Goal: Task Accomplishment & Management: Manage account settings

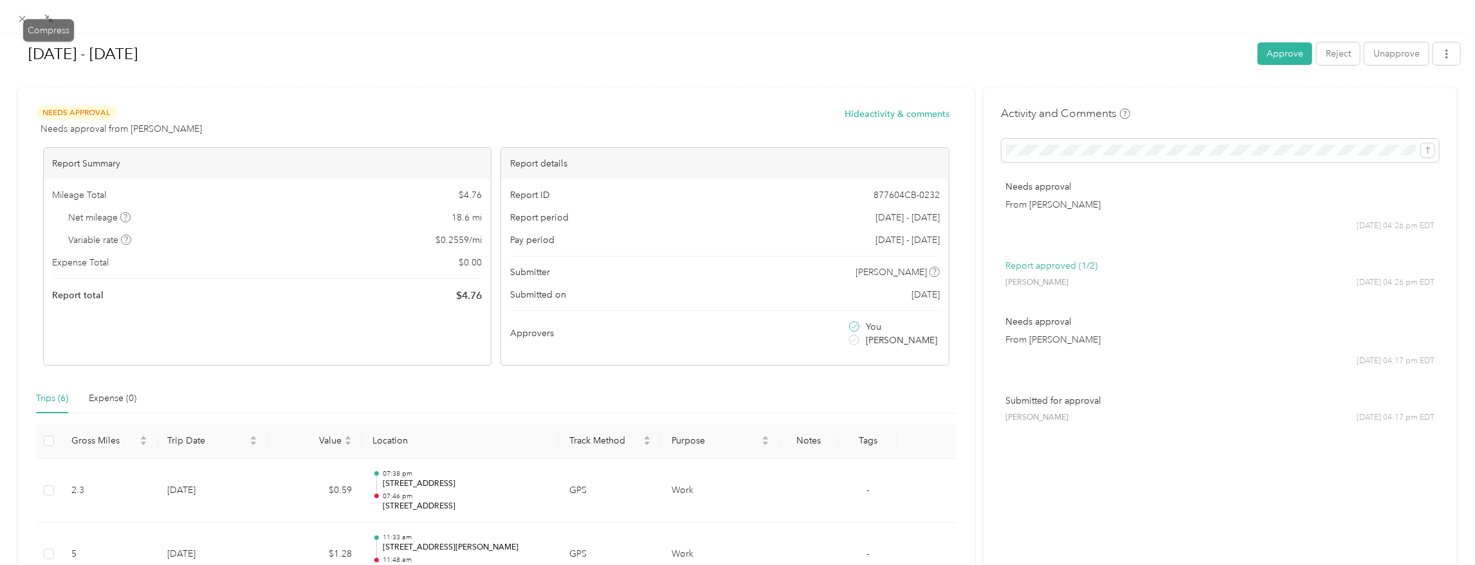
click at [27, 565] on div "[DATE] - [DATE] Approve Reject Unapprove Needs Approval Needs approval from [PE…" at bounding box center [734, 565] width 1468 height 0
click at [18, 20] on icon at bounding box center [22, 19] width 11 height 11
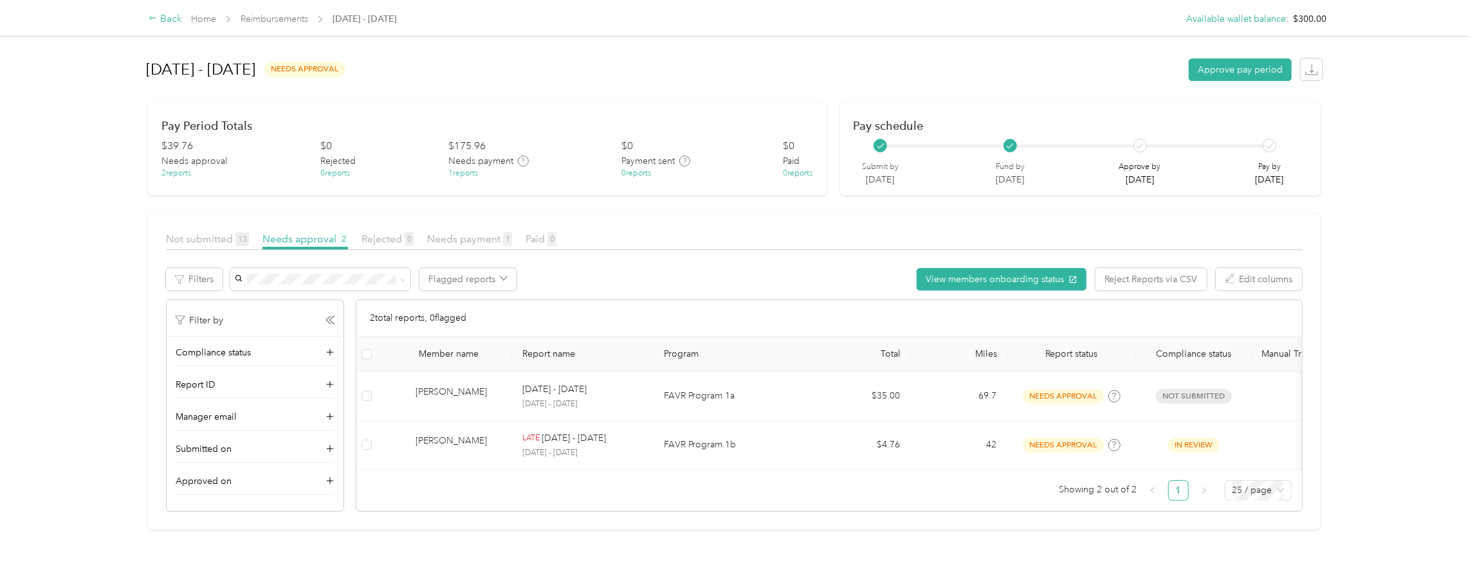
click at [159, 15] on div "Back" at bounding box center [165, 19] width 33 height 15
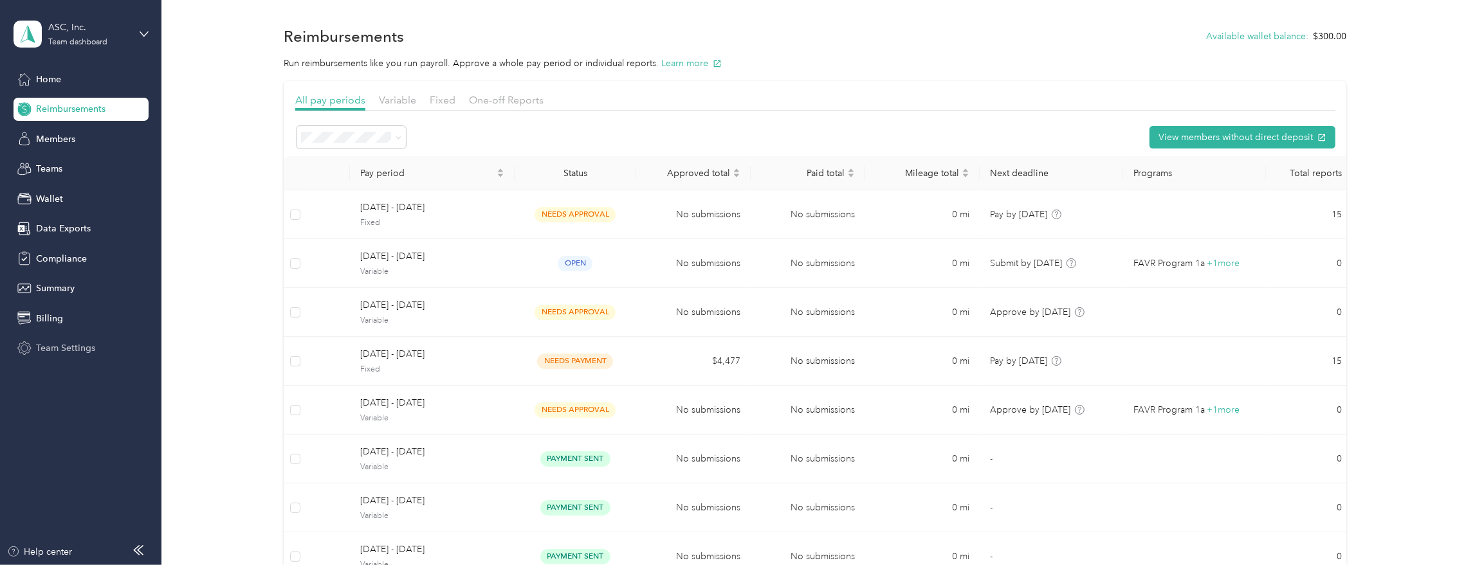
click at [78, 354] on span "Team Settings" at bounding box center [65, 348] width 59 height 14
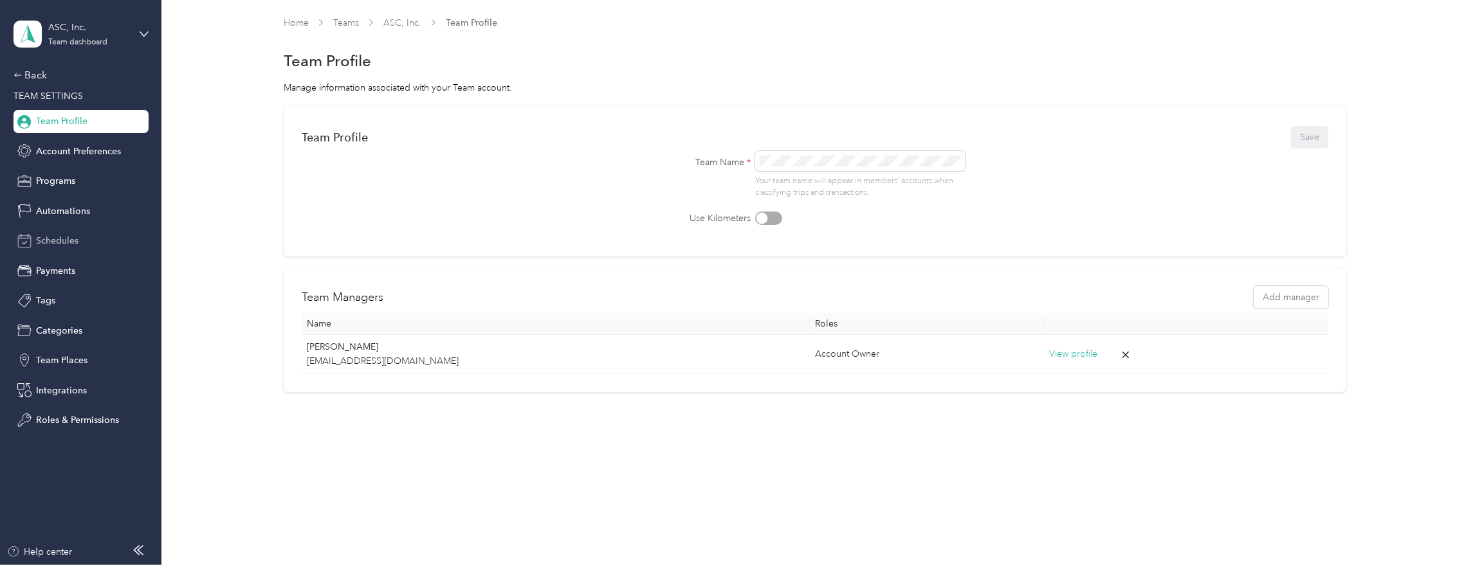
click at [53, 242] on span "Schedules" at bounding box center [57, 241] width 42 height 14
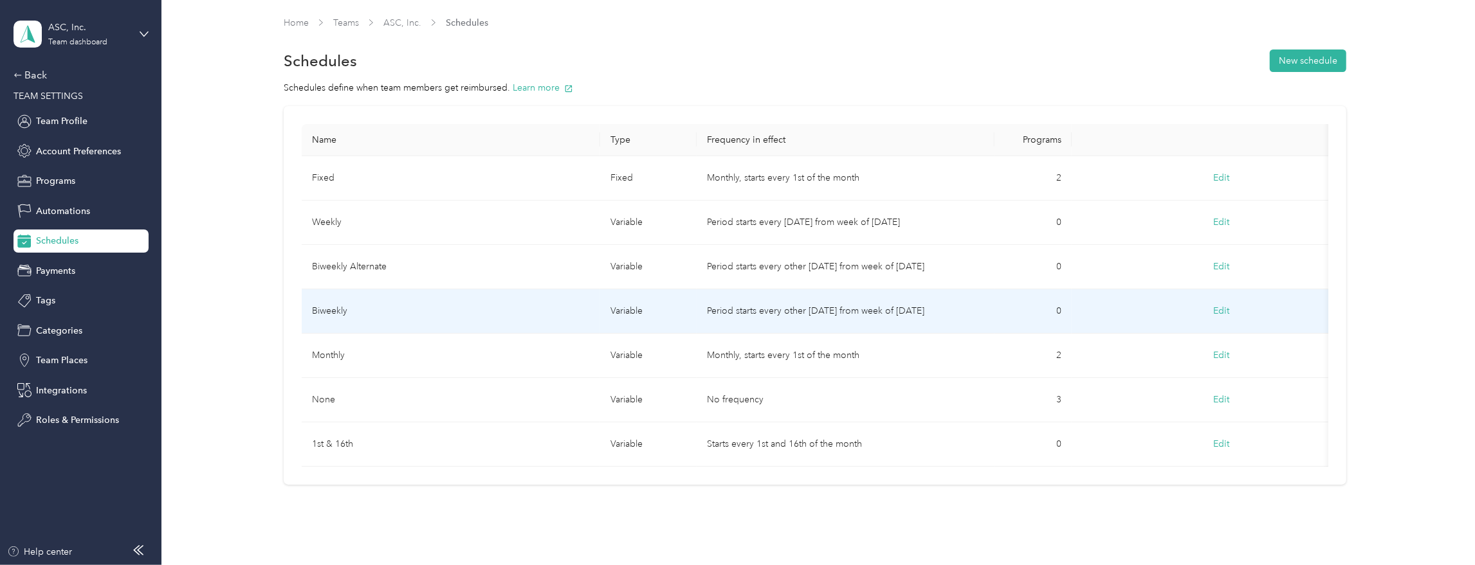
click at [408, 311] on td "Biweekly" at bounding box center [451, 311] width 298 height 44
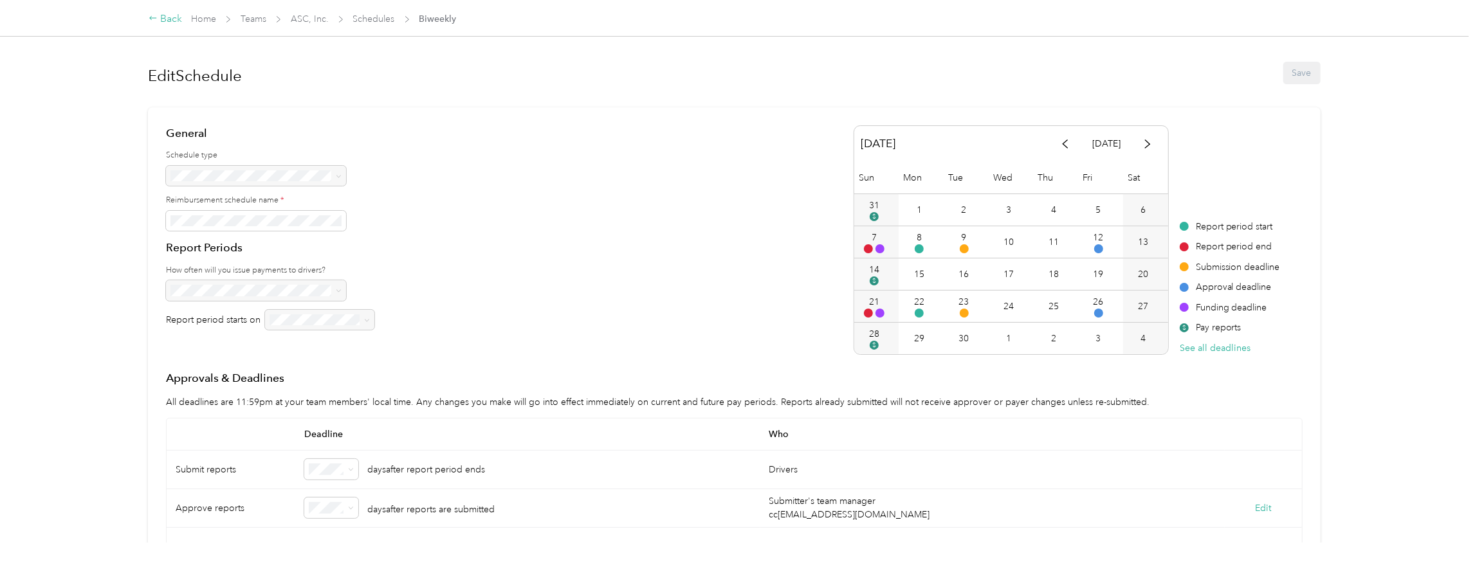
click at [173, 23] on div "Back" at bounding box center [165, 19] width 33 height 15
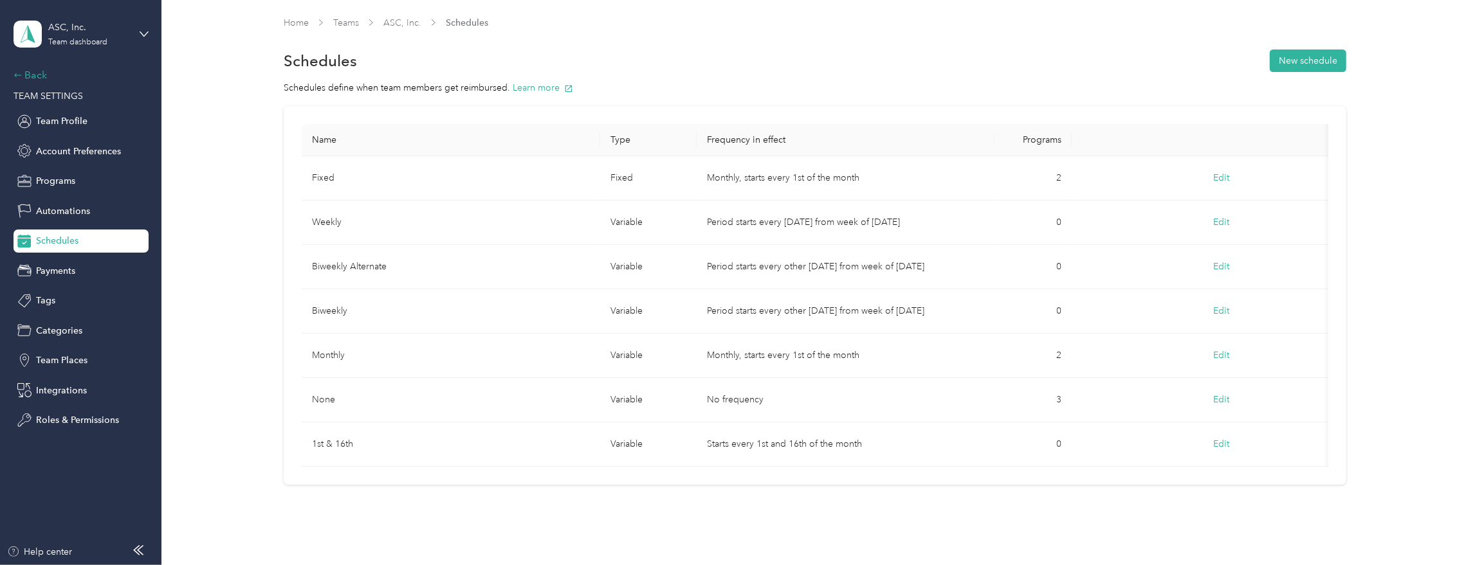
click at [37, 82] on div "Back" at bounding box center [78, 75] width 129 height 15
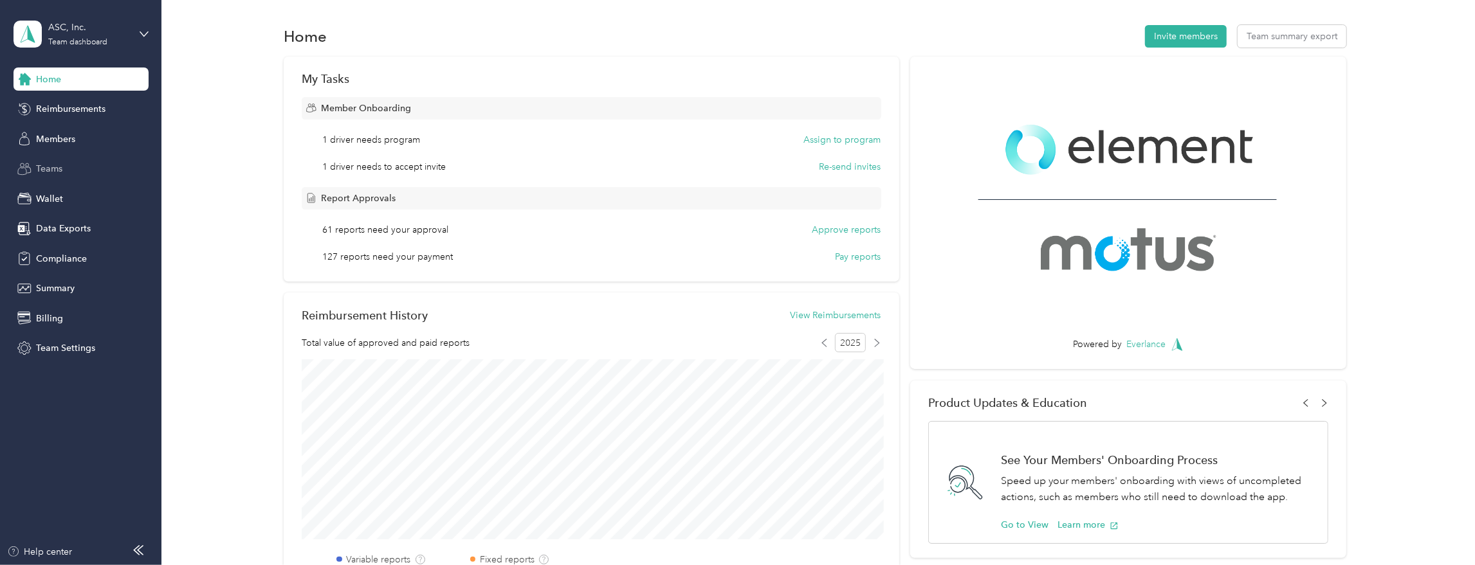
click at [48, 171] on span "Teams" at bounding box center [49, 169] width 26 height 14
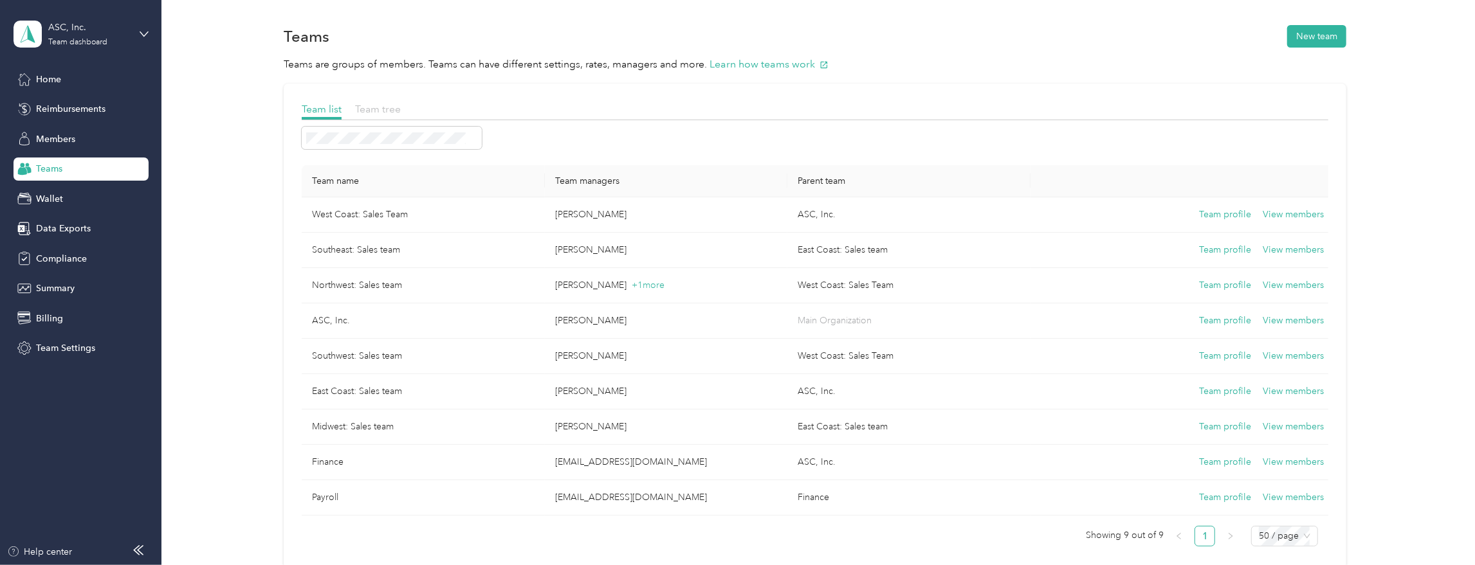
click at [387, 107] on span "Team tree" at bounding box center [378, 109] width 46 height 12
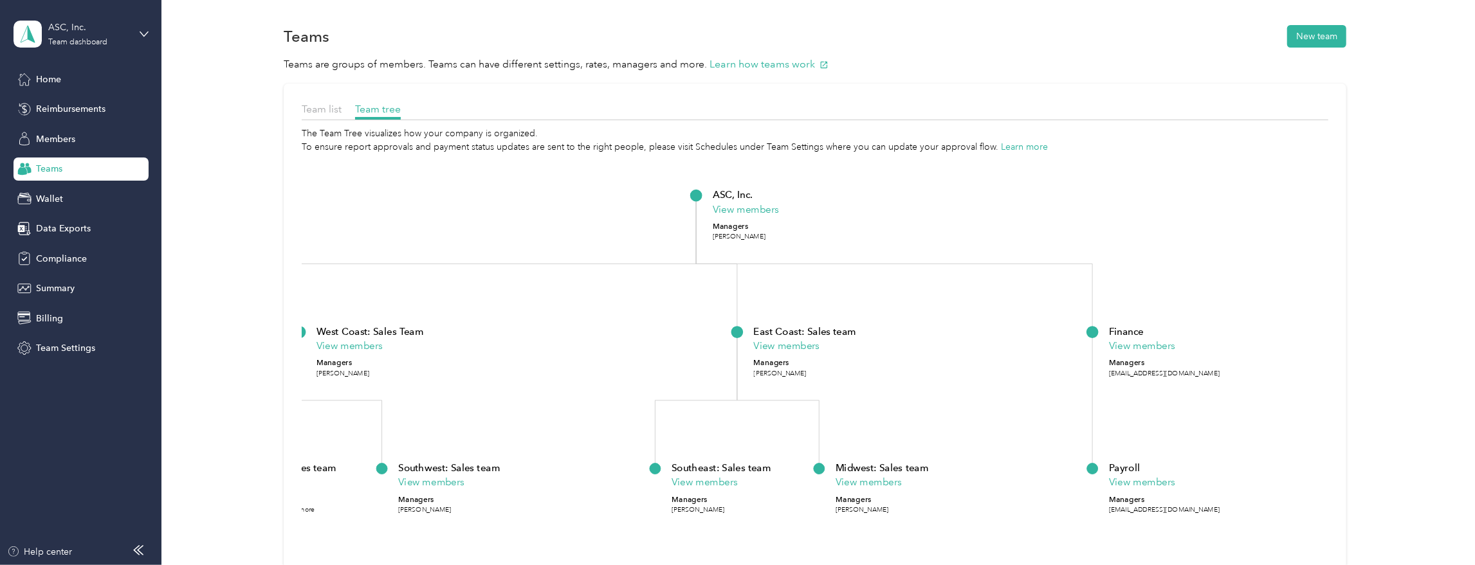
drag, startPoint x: 493, startPoint y: 249, endPoint x: 585, endPoint y: 222, distance: 96.5
click at [585, 222] on icon "ASC, Inc. View members Managers [PERSON_NAME] [GEOGRAPHIC_DATA]: Sales Team Vie…" at bounding box center [815, 408] width 1026 height 509
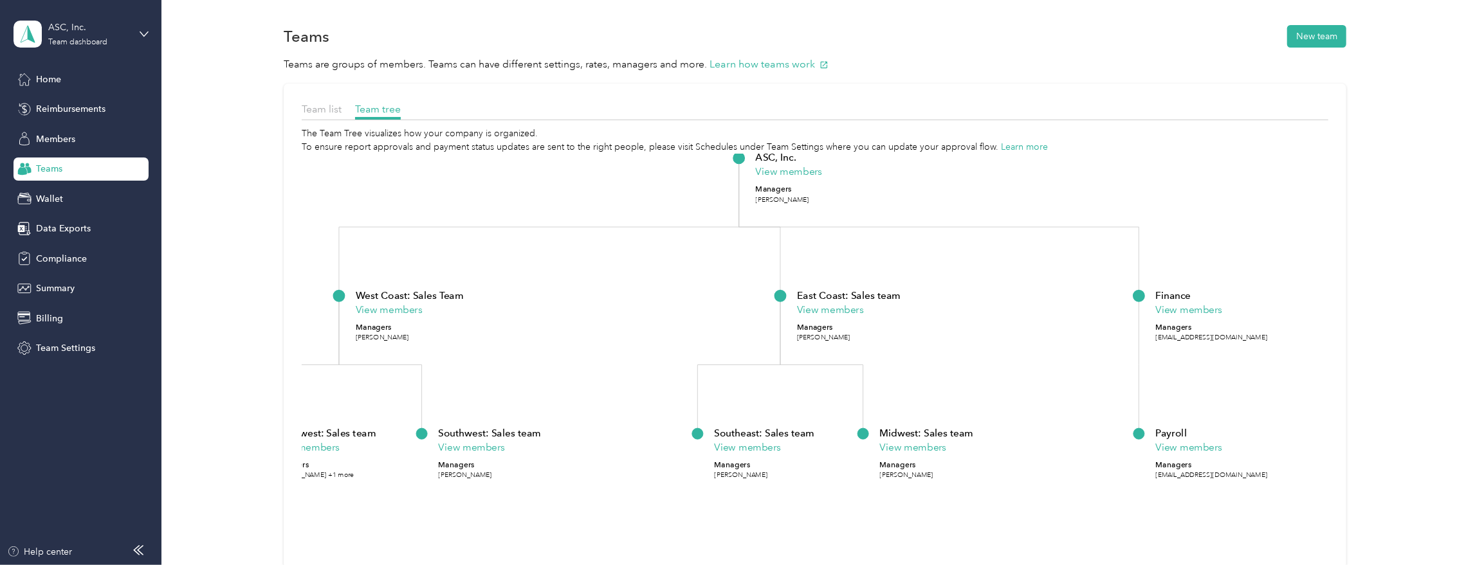
drag, startPoint x: 549, startPoint y: 271, endPoint x: 591, endPoint y: 233, distance: 56.0
click at [591, 233] on icon "ASC, Inc. View members Managers [PERSON_NAME] [GEOGRAPHIC_DATA]: Sales Team Vie…" at bounding box center [815, 408] width 1026 height 509
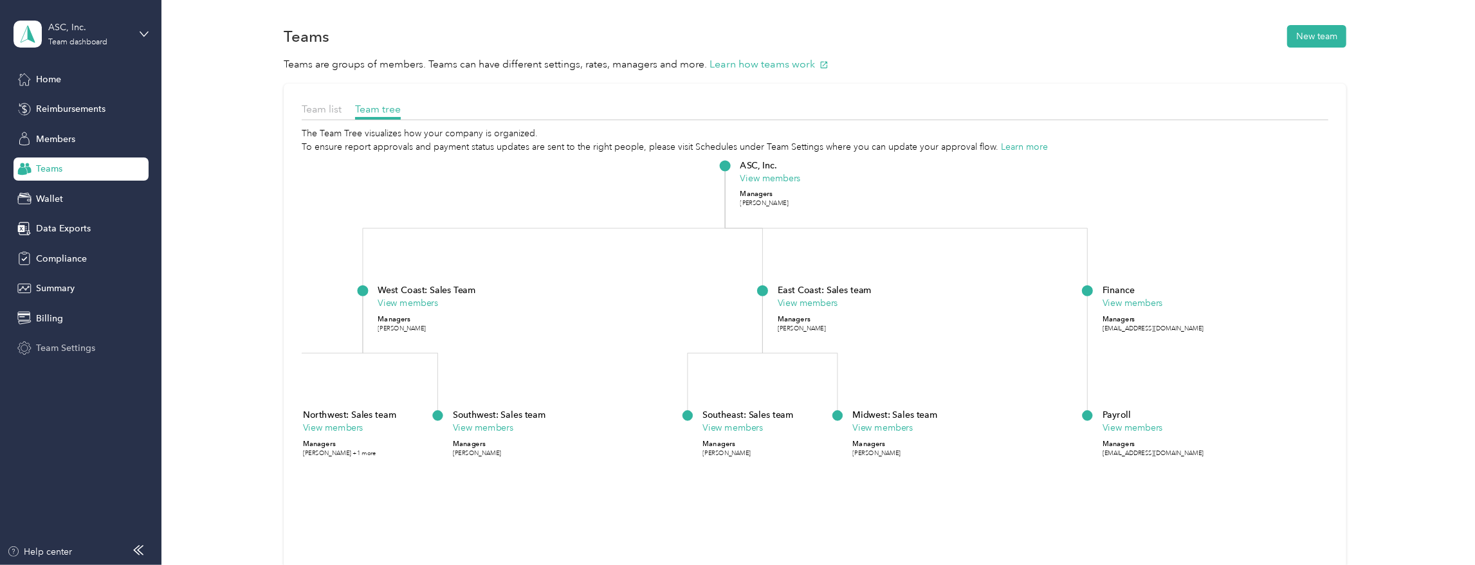
click at [79, 356] on div "Team Settings" at bounding box center [81, 348] width 135 height 23
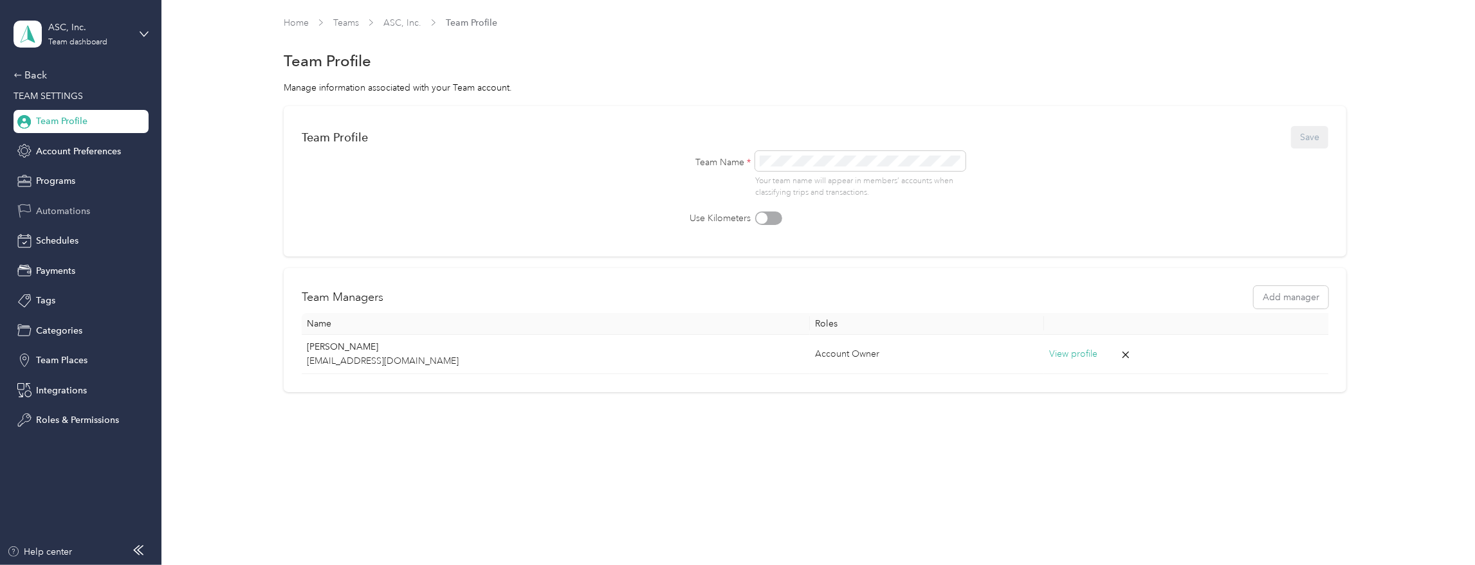
click at [62, 220] on div "Automations" at bounding box center [81, 210] width 135 height 23
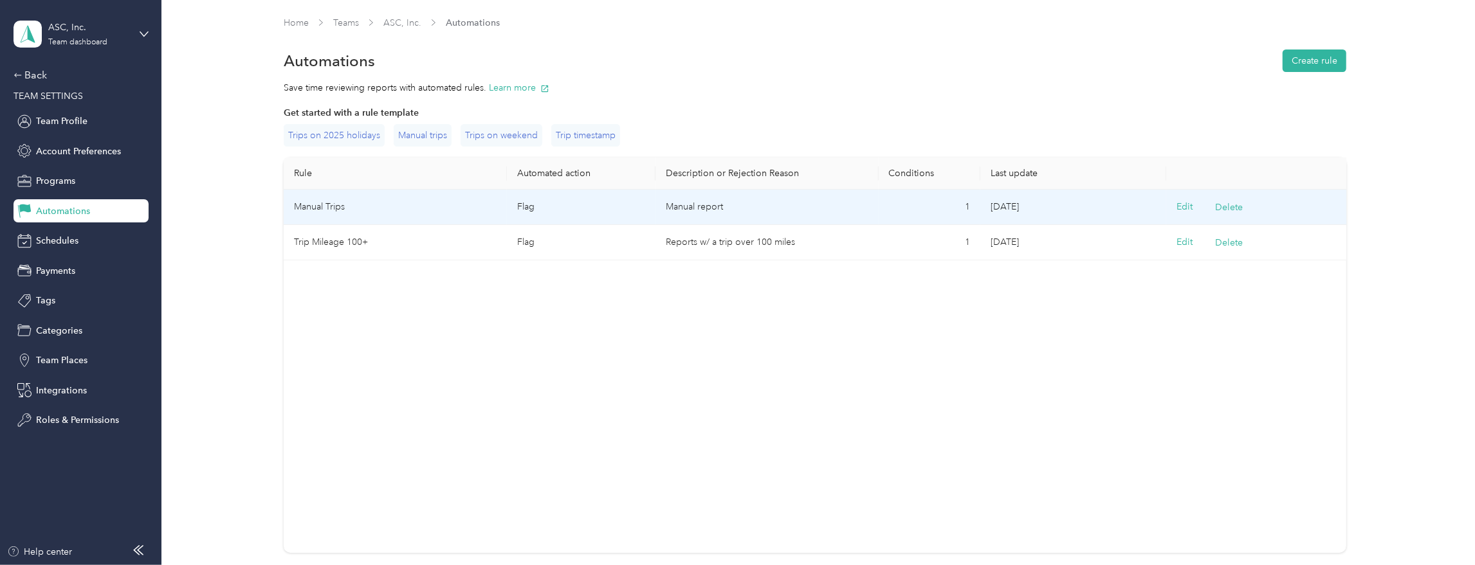
scroll to position [9, 0]
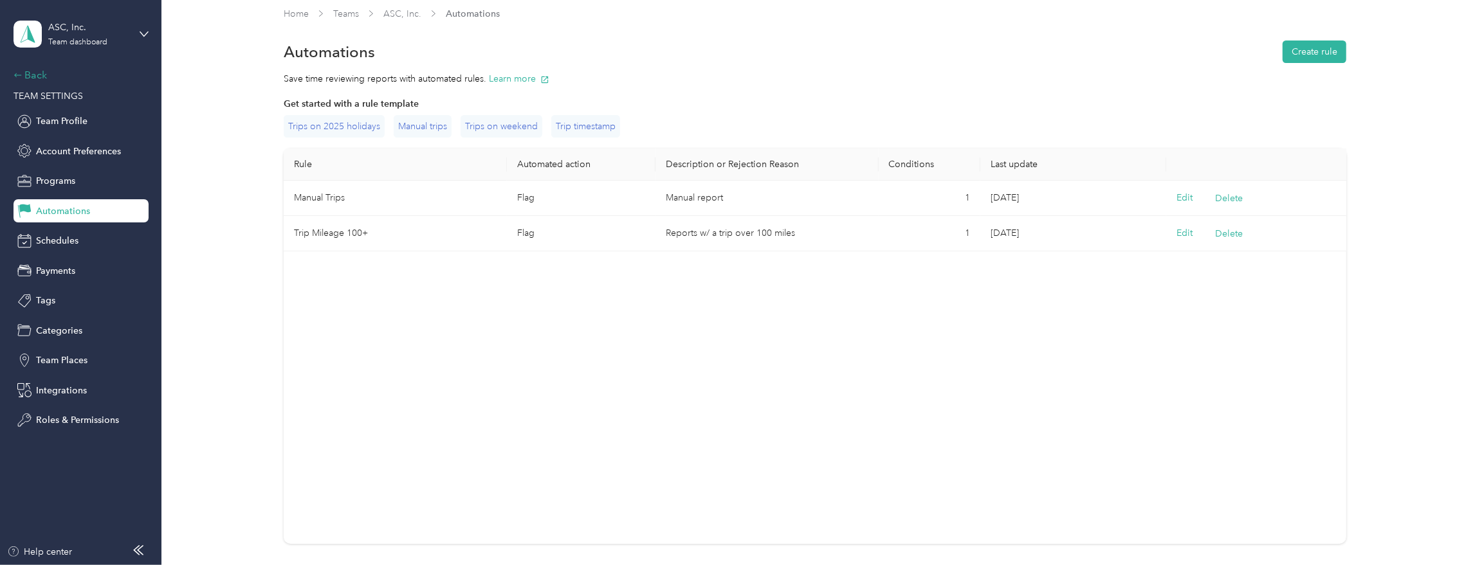
click at [39, 78] on div "Back" at bounding box center [78, 75] width 129 height 15
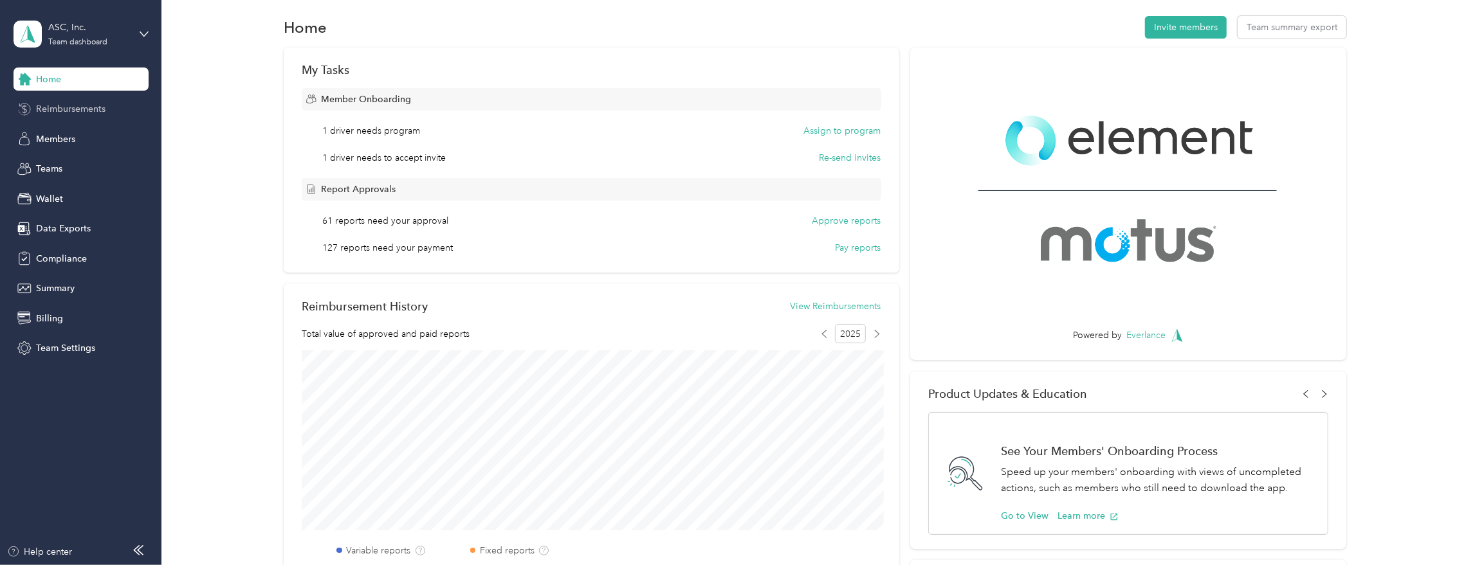
click at [57, 110] on span "Reimbursements" at bounding box center [70, 109] width 69 height 14
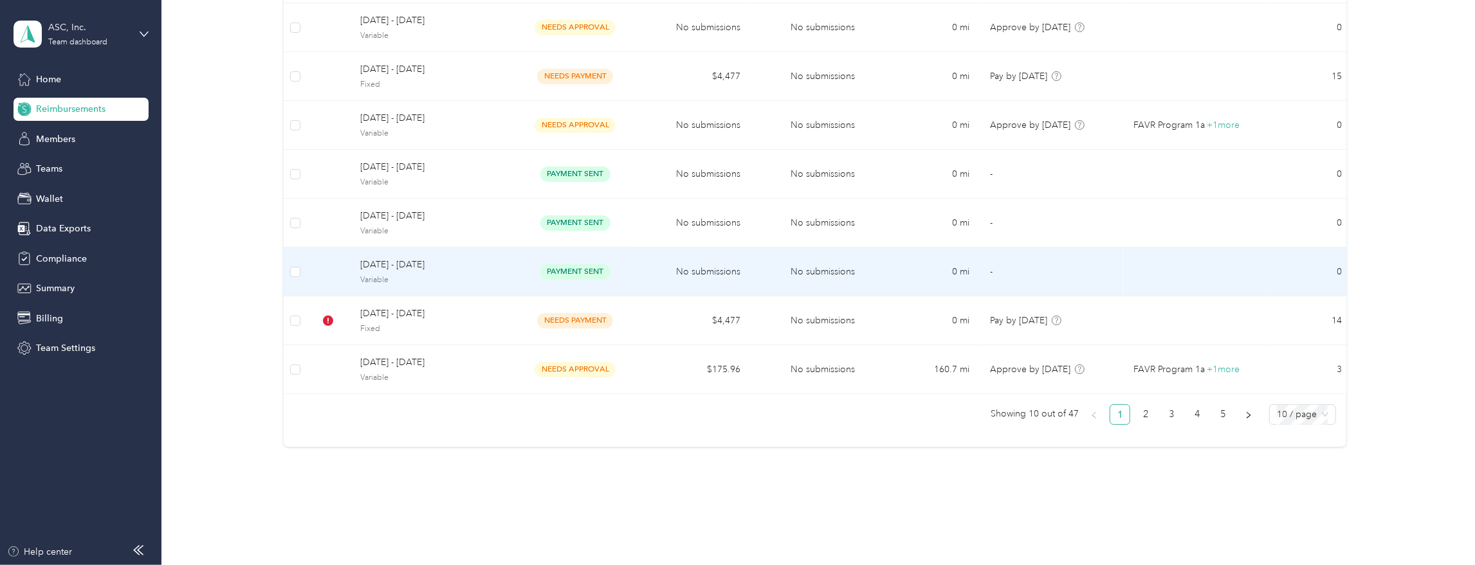
scroll to position [297, 0]
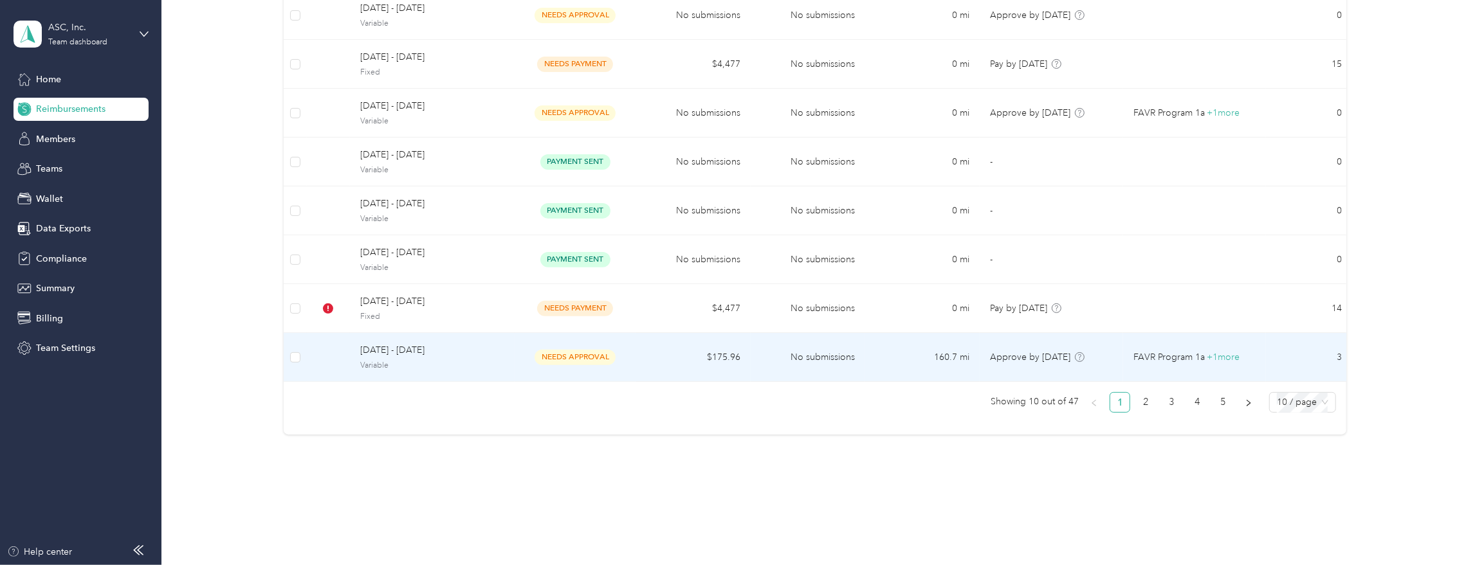
click at [654, 354] on td "$175.96" at bounding box center [693, 357] width 114 height 49
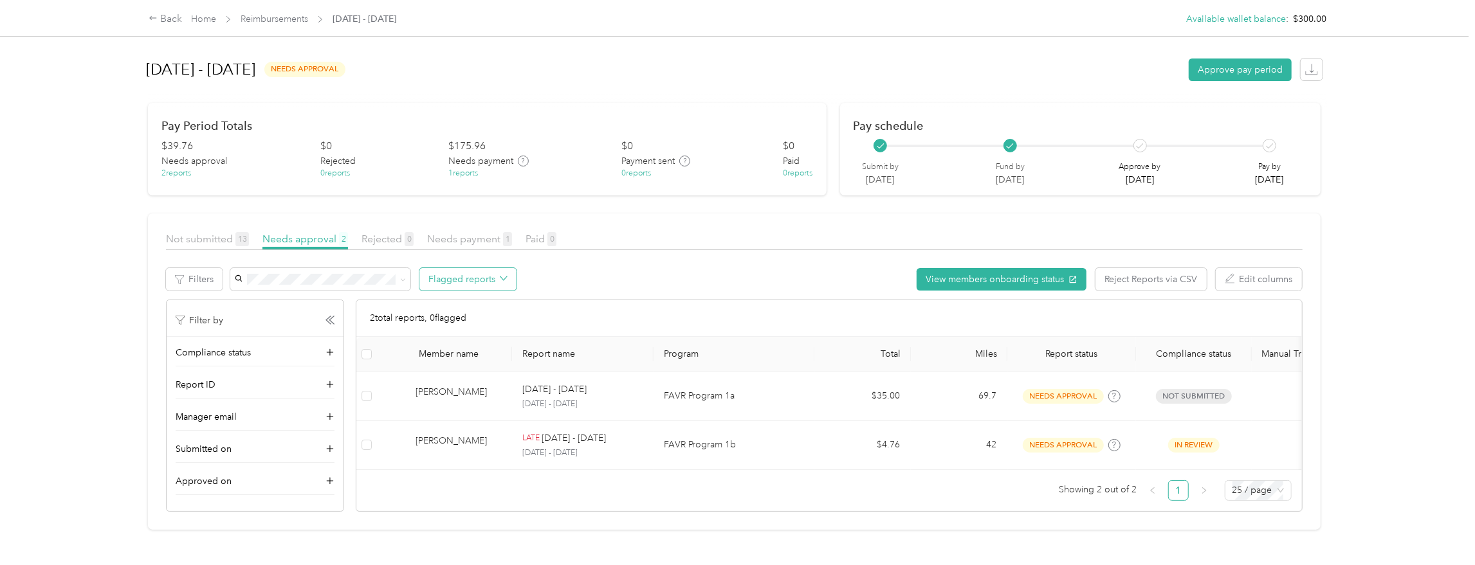
click at [490, 277] on button "Flagged reports" at bounding box center [467, 279] width 97 height 23
click at [474, 304] on span "All flagged reports" at bounding box center [478, 304] width 79 height 14
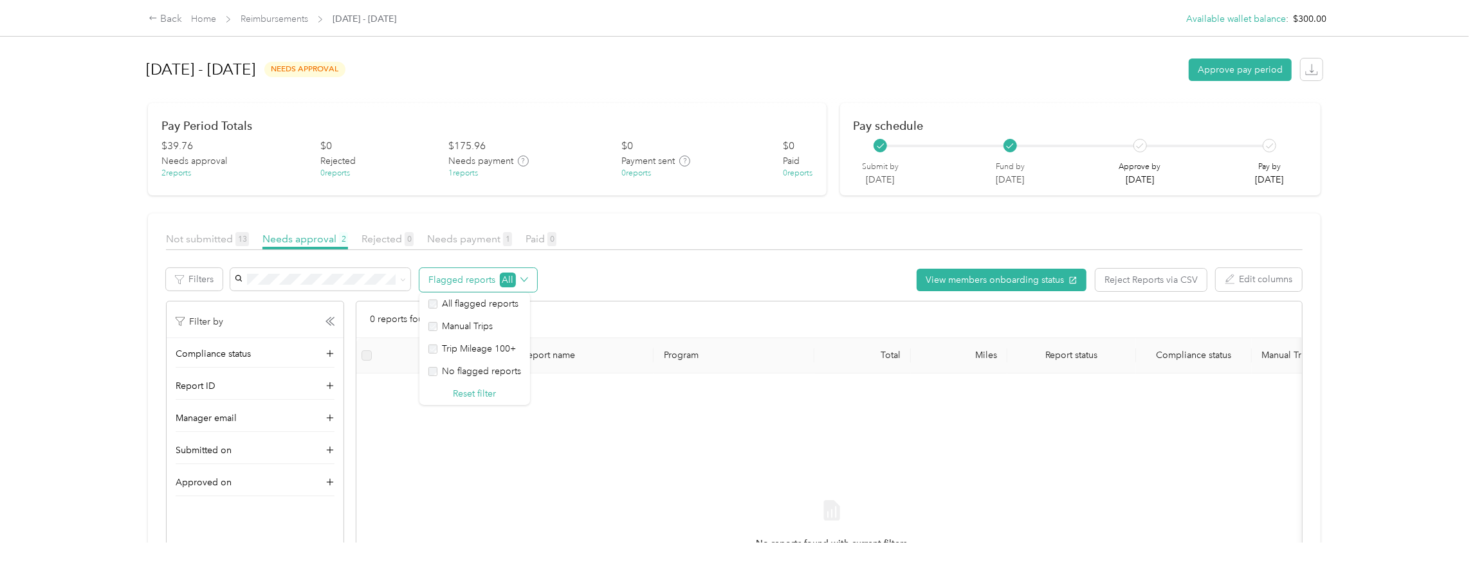
click at [495, 276] on button "Flagged reports All" at bounding box center [478, 280] width 118 height 24
click at [482, 280] on button "Flagged reports All" at bounding box center [478, 280] width 118 height 24
click at [467, 305] on span "All flagged reports" at bounding box center [478, 304] width 79 height 14
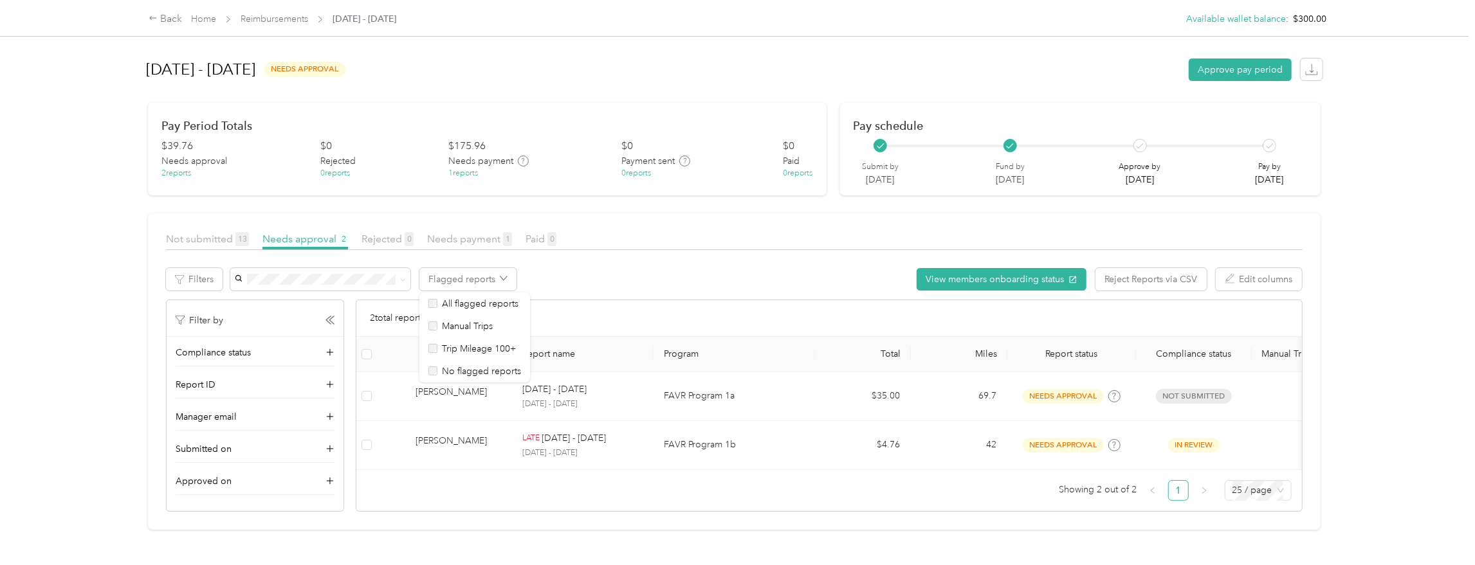
click at [672, 278] on div "Flagged reports View members onboarding status Reject Reports via CSV Edit colu…" at bounding box center [766, 279] width 1073 height 23
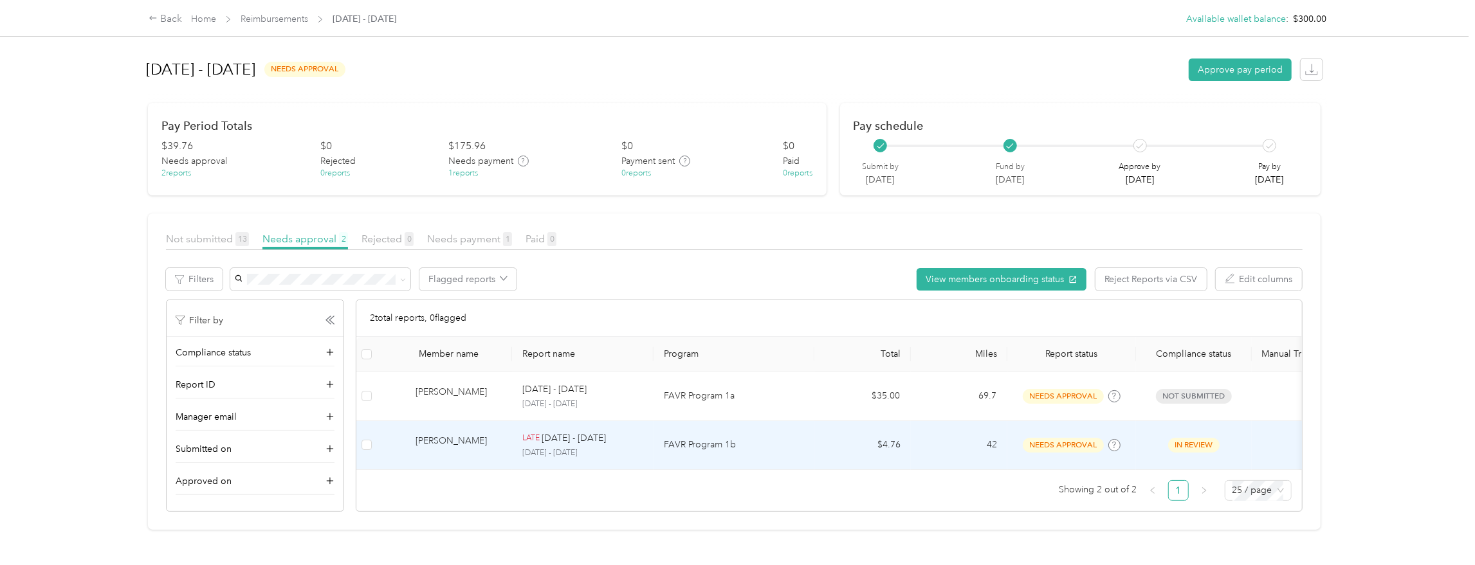
click at [476, 447] on div "[PERSON_NAME]" at bounding box center [458, 445] width 86 height 23
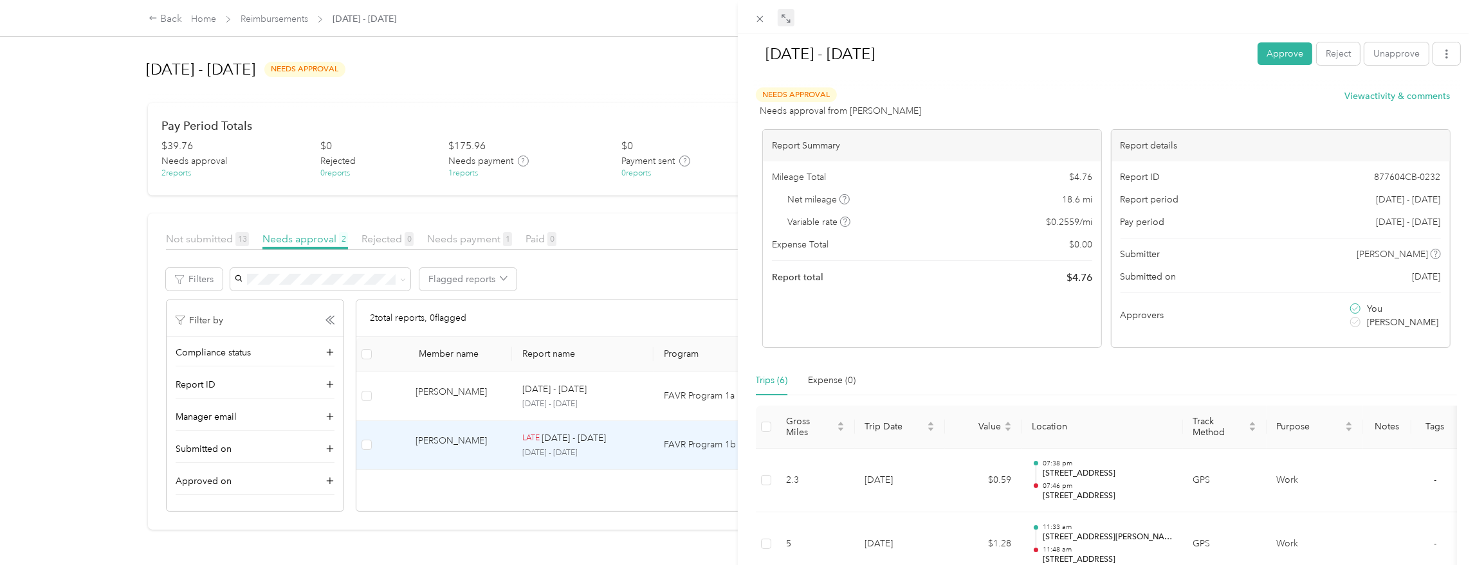
click at [788, 22] on icon at bounding box center [788, 21] width 4 height 4
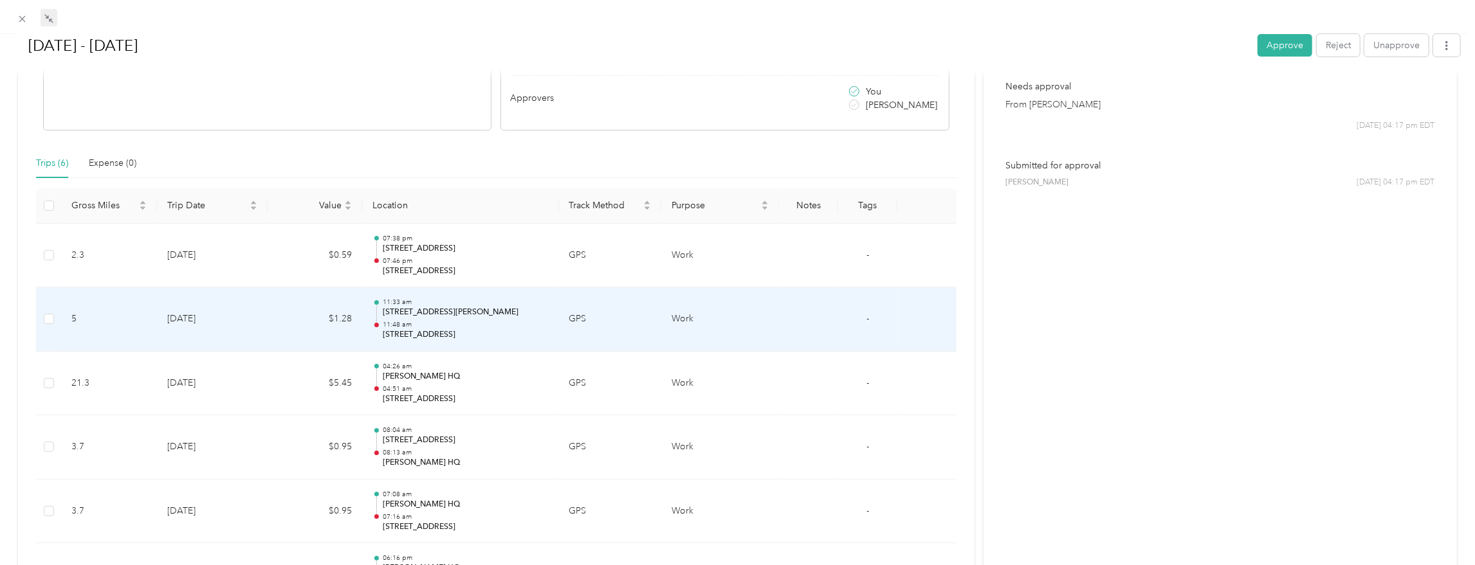
scroll to position [240, 0]
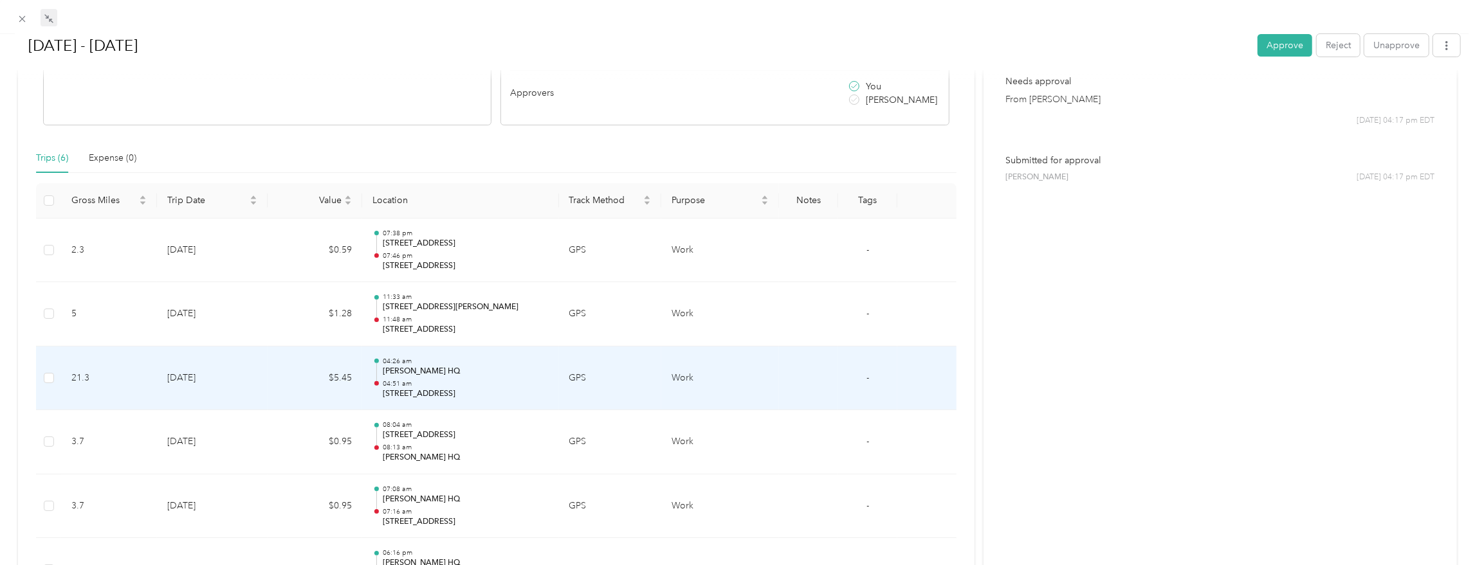
click at [268, 377] on td "$5.45" at bounding box center [315, 379] width 95 height 64
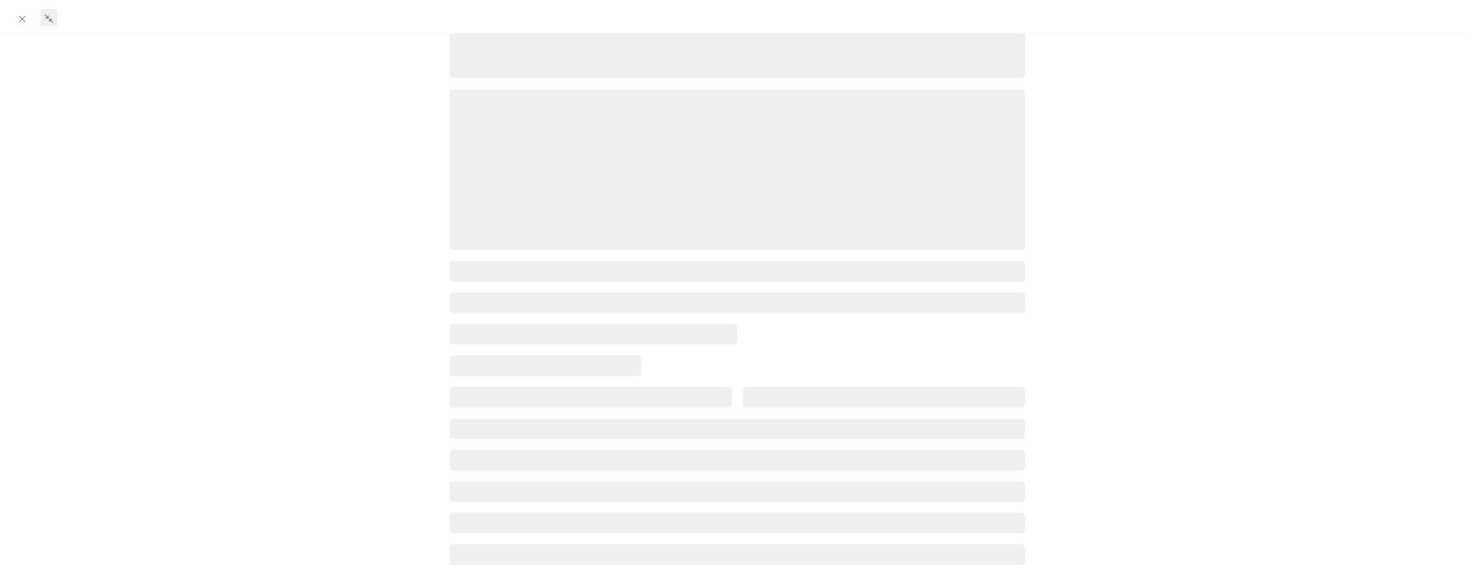
scroll to position [0, 0]
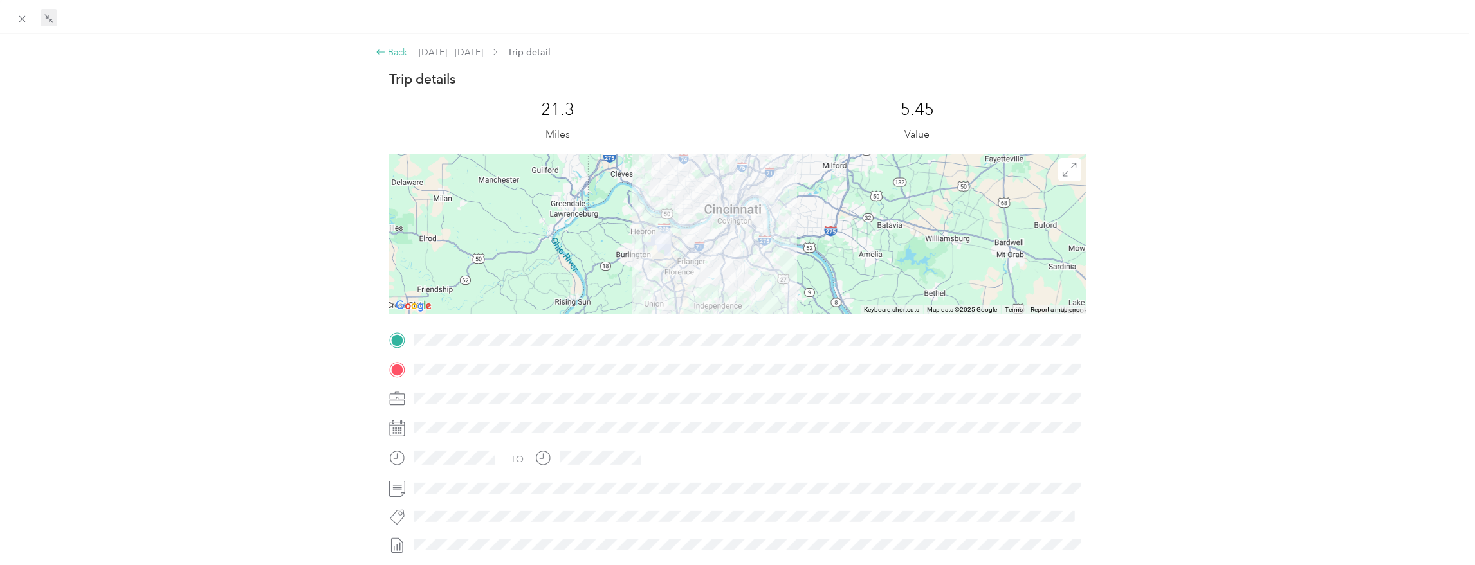
click at [378, 52] on icon at bounding box center [381, 52] width 10 height 10
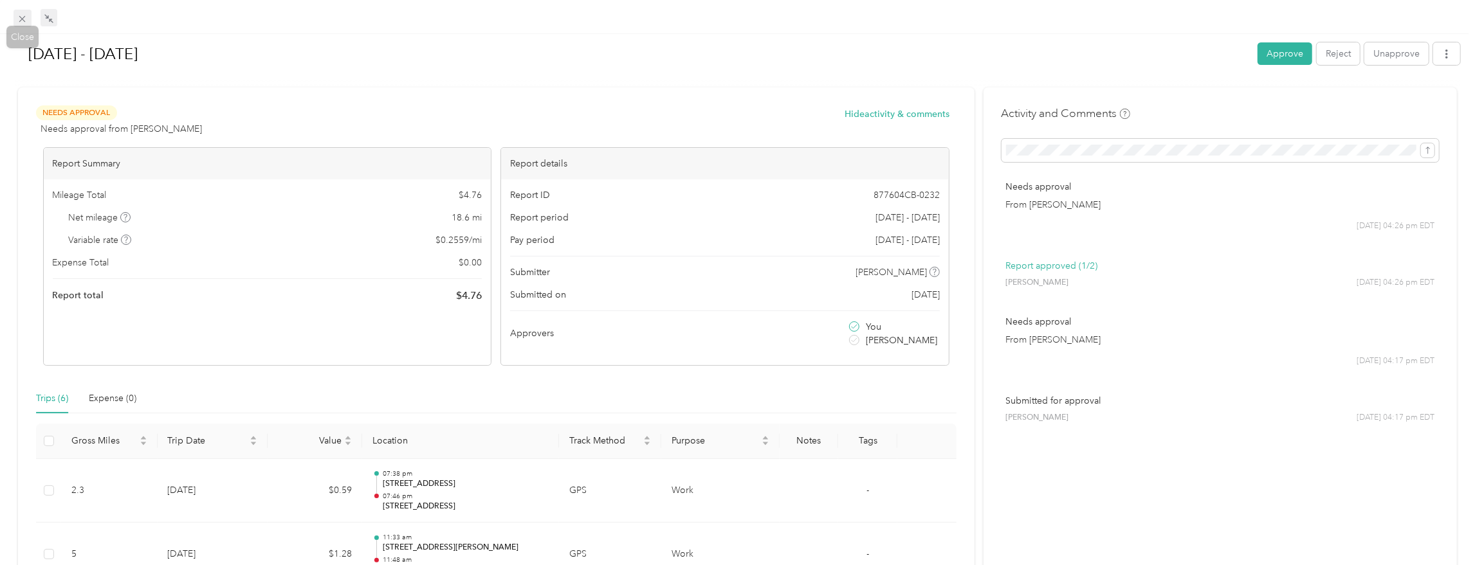
click at [26, 21] on icon at bounding box center [22, 19] width 11 height 11
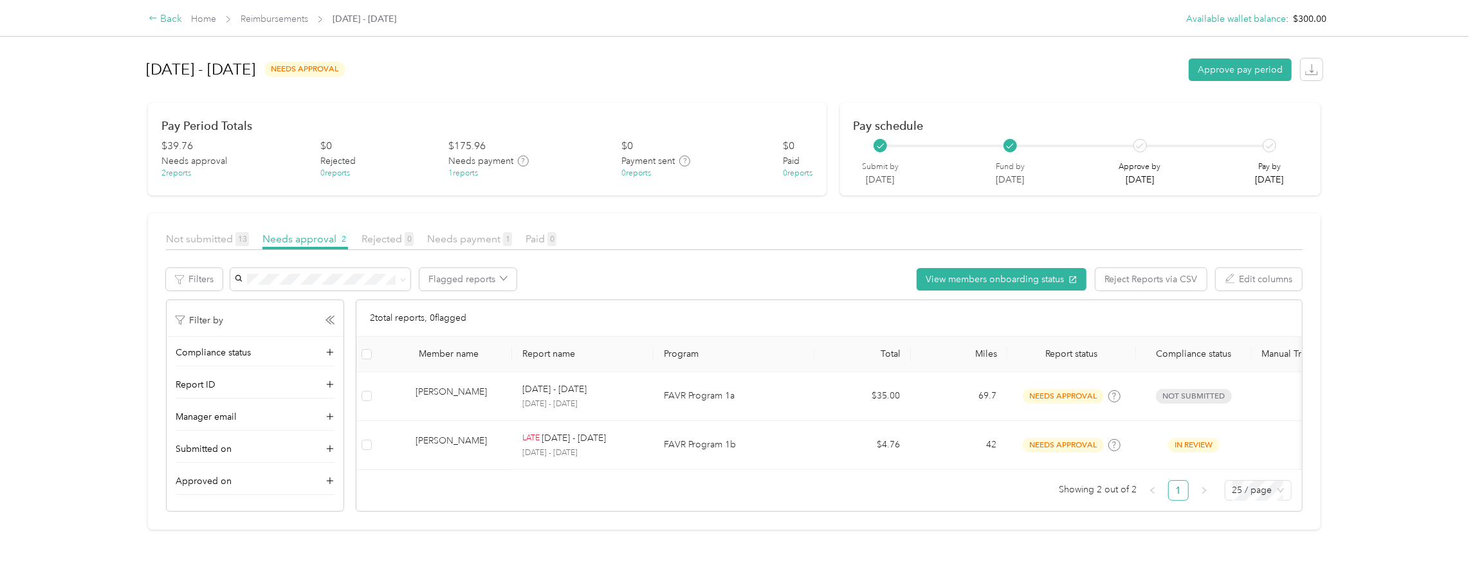
click at [171, 21] on div "Back" at bounding box center [165, 19] width 33 height 15
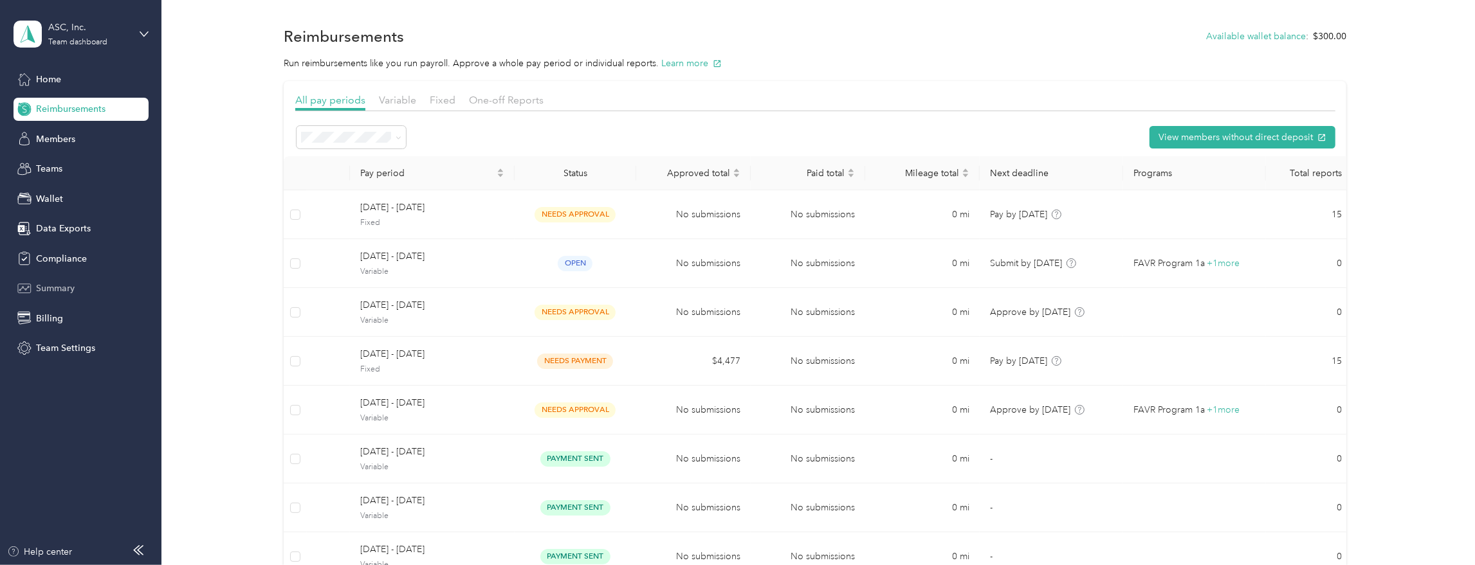
click at [43, 289] on span "Summary" at bounding box center [55, 289] width 39 height 14
